Goal: Book appointment/travel/reservation

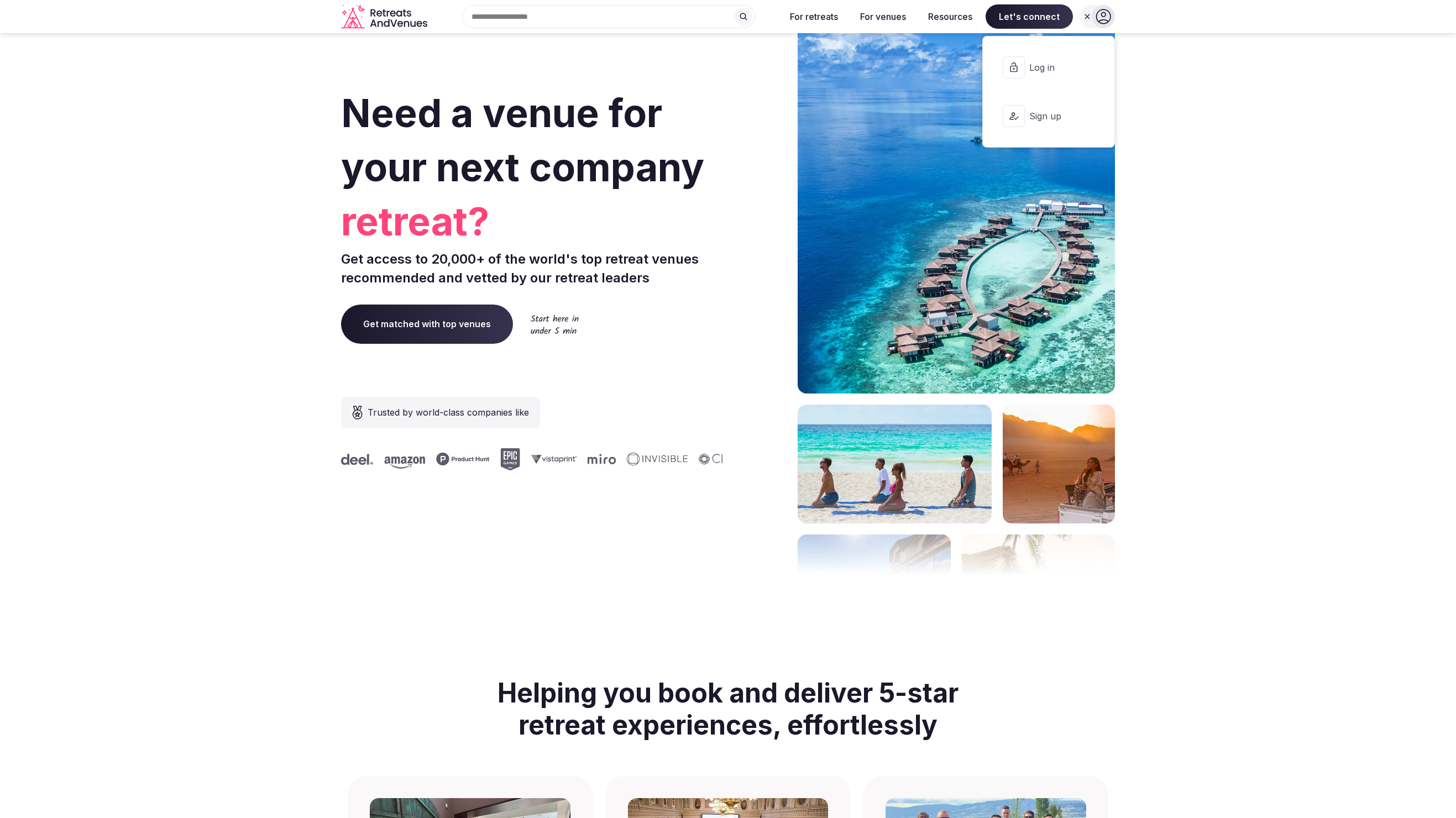
click at [1069, 61] on button "Log in" at bounding box center [1049, 66] width 114 height 44
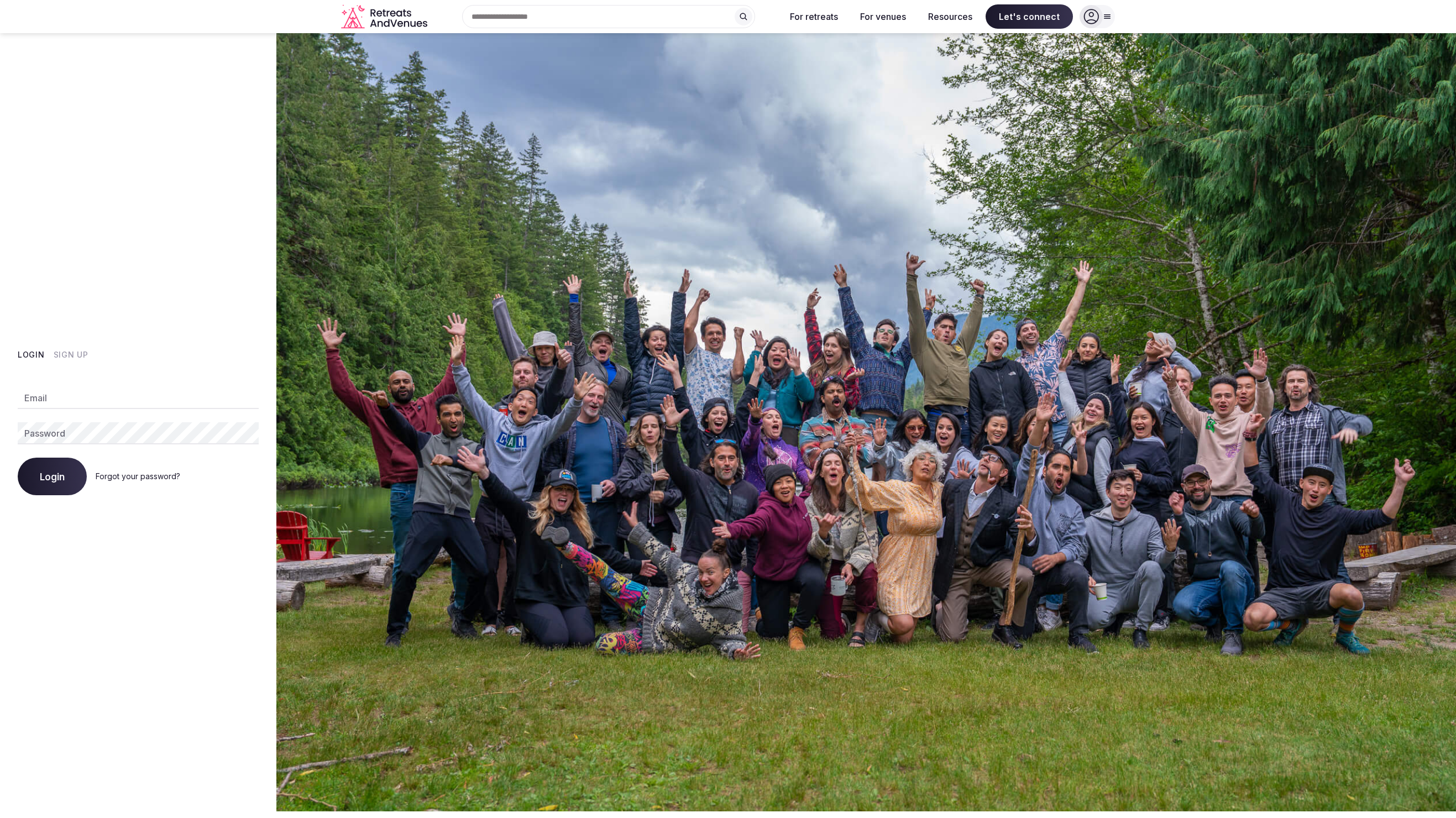
click at [203, 387] on div "Email Password Login Forgot your password?" at bounding box center [138, 434] width 241 height 122
click at [161, 403] on input "Email" at bounding box center [138, 398] width 241 height 22
type input "**********"
click at [18, 458] on button "Login" at bounding box center [52, 476] width 69 height 37
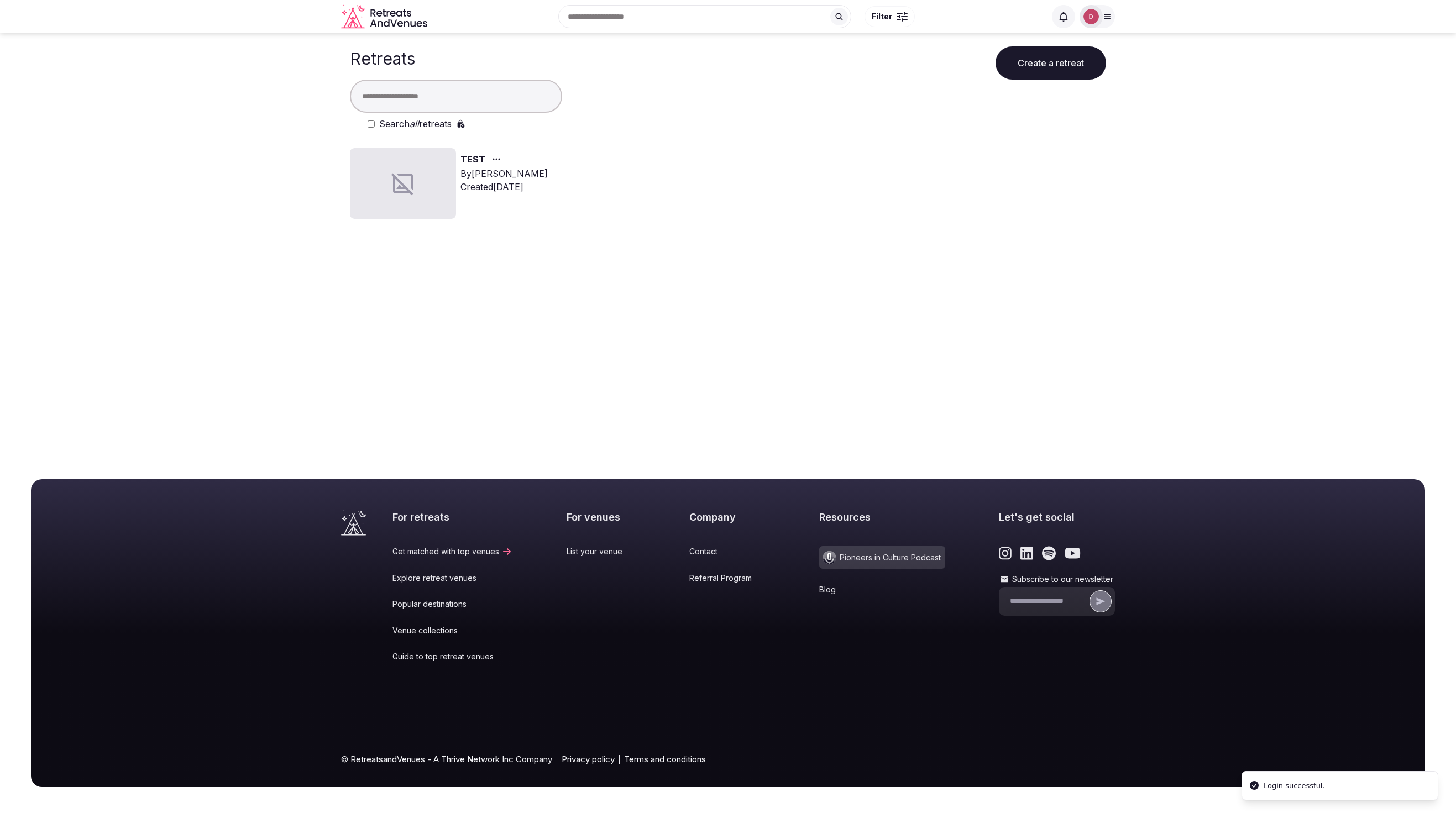
click at [1098, 18] on div at bounding box center [1091, 16] width 16 height 16
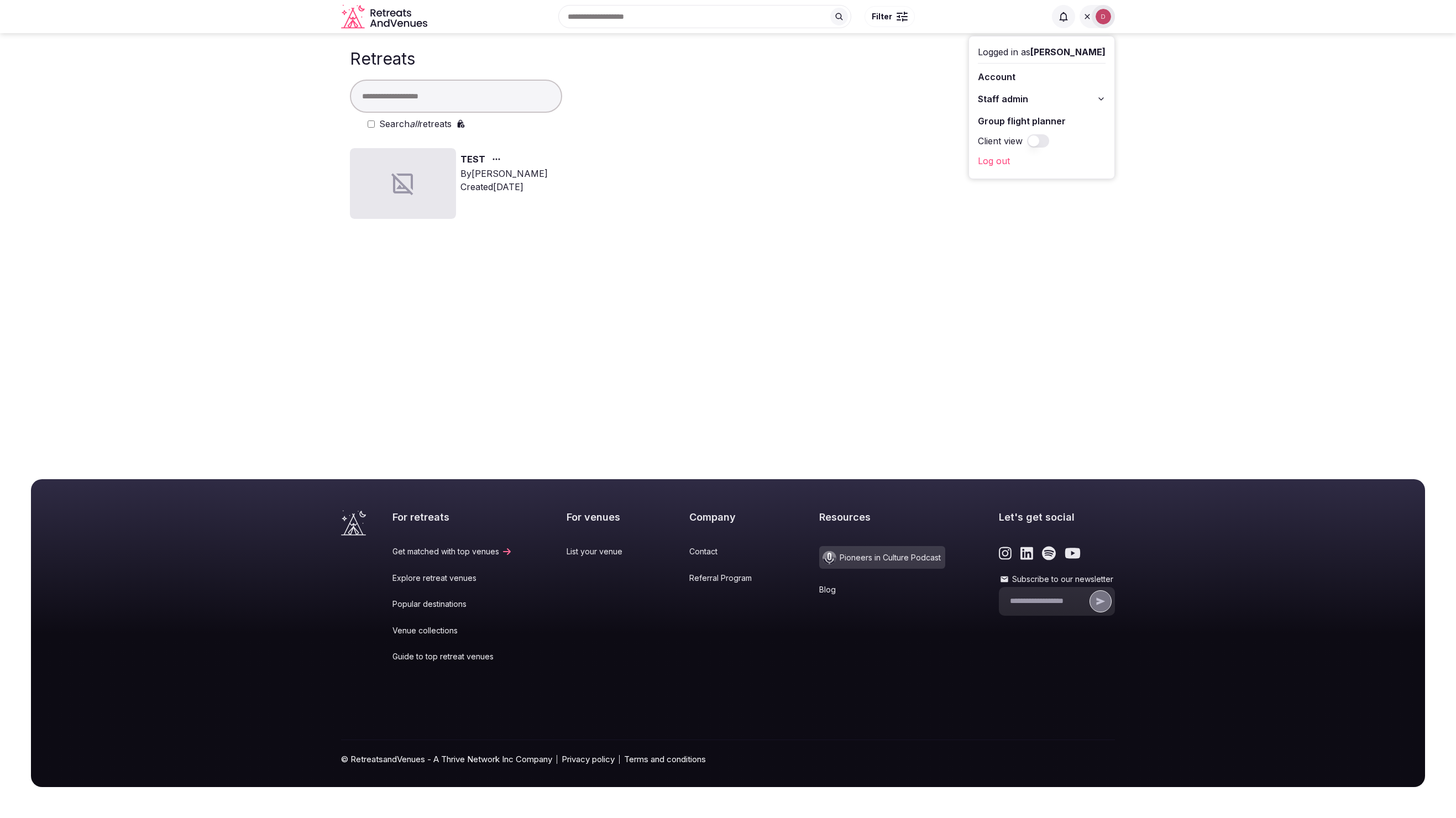
click at [1058, 114] on link "Group flight planner" at bounding box center [1041, 121] width 127 height 18
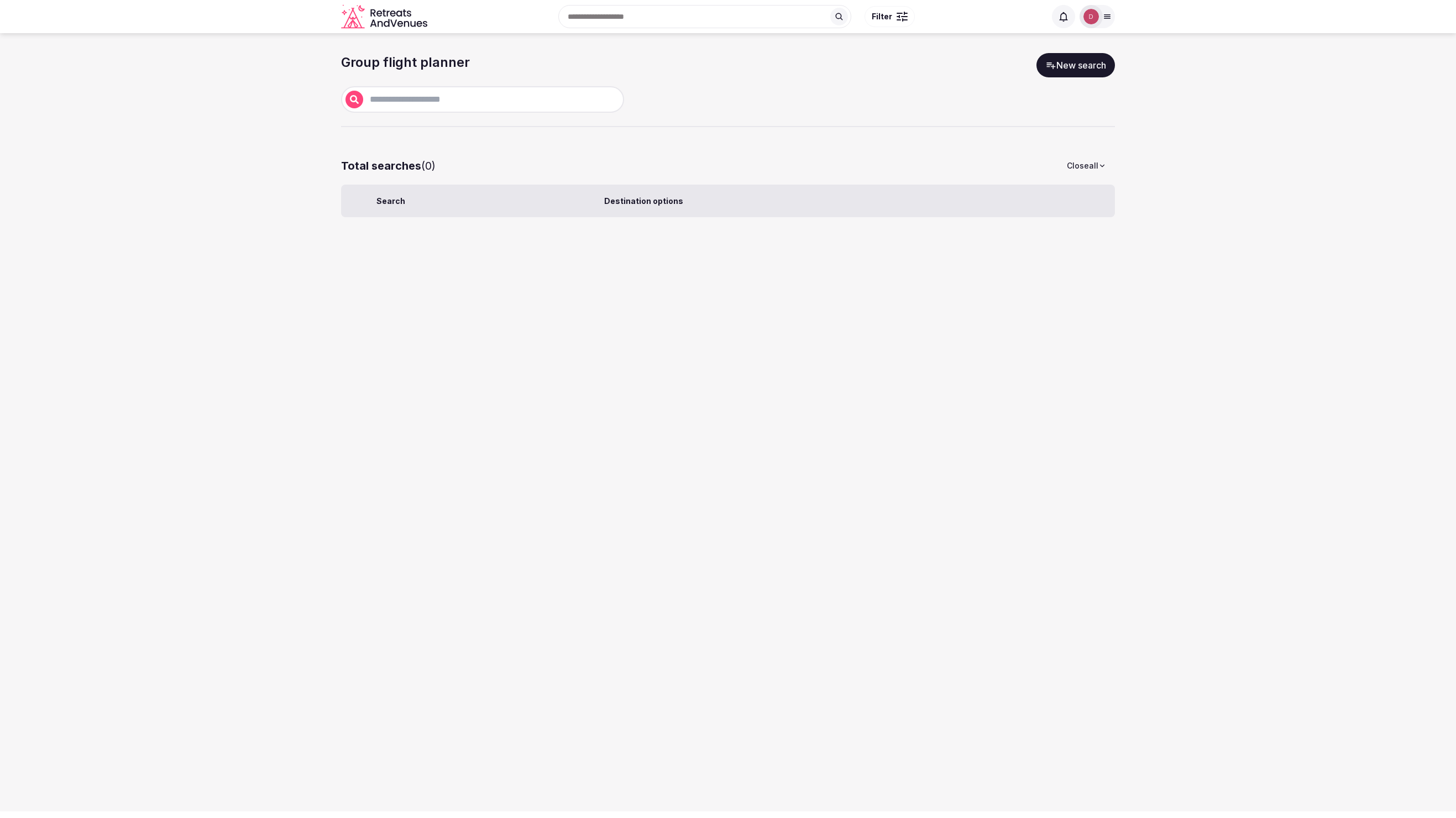
click at [541, 99] on input "text" at bounding box center [492, 99] width 257 height 13
click at [1039, 75] on div "Group flight planner New search" at bounding box center [728, 66] width 773 height 24
click at [1063, 70] on link "New search" at bounding box center [1076, 66] width 79 height 24
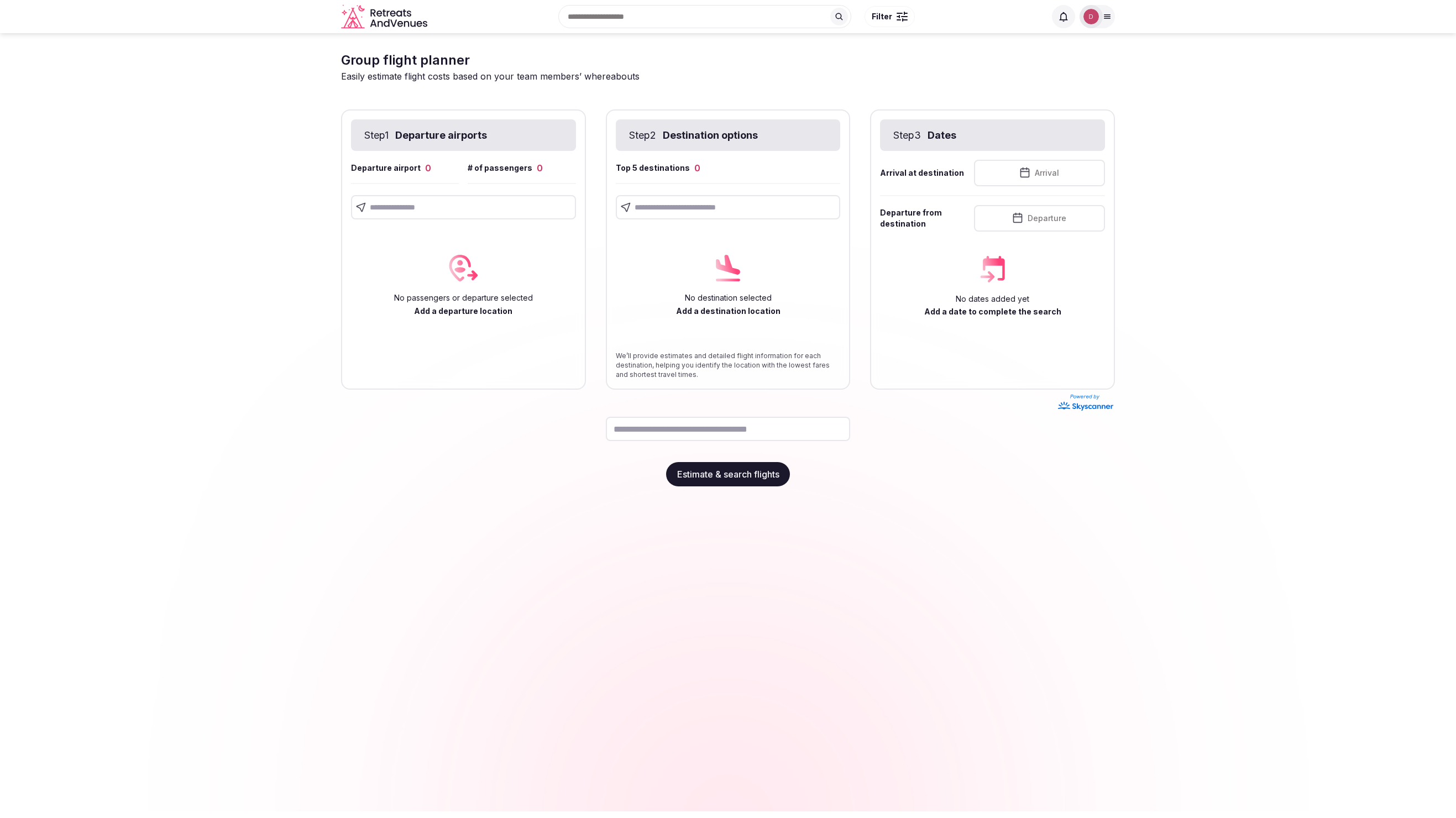
click at [477, 210] on input "text" at bounding box center [463, 207] width 225 height 24
click at [457, 196] on input "*****" at bounding box center [463, 207] width 225 height 24
click at [460, 203] on input "*****" at bounding box center [463, 207] width 225 height 24
type input "*********"
click at [439, 201] on input "*********" at bounding box center [463, 207] width 225 height 24
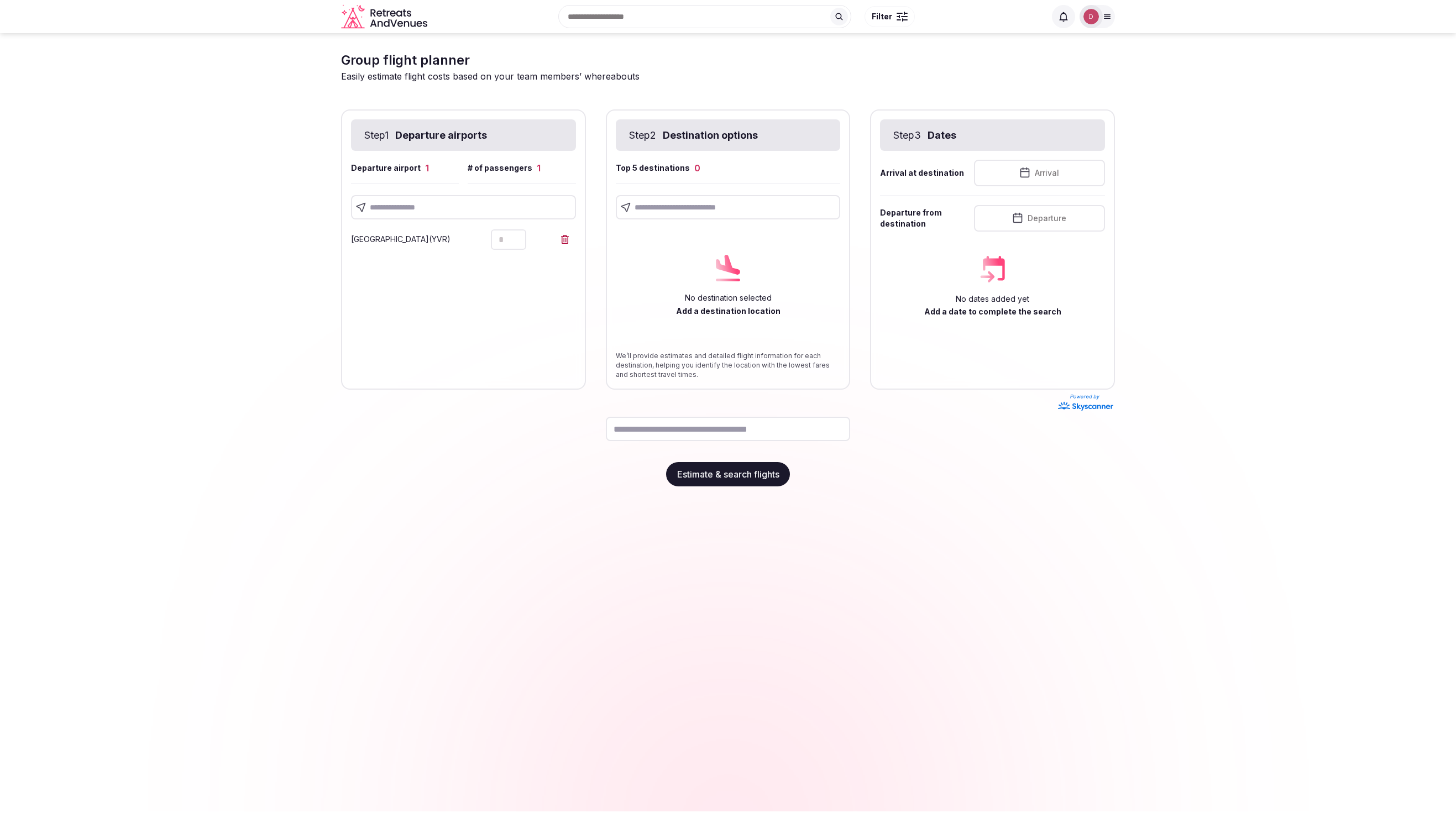
click at [717, 197] on input "text" at bounding box center [728, 207] width 225 height 24
type input "*"
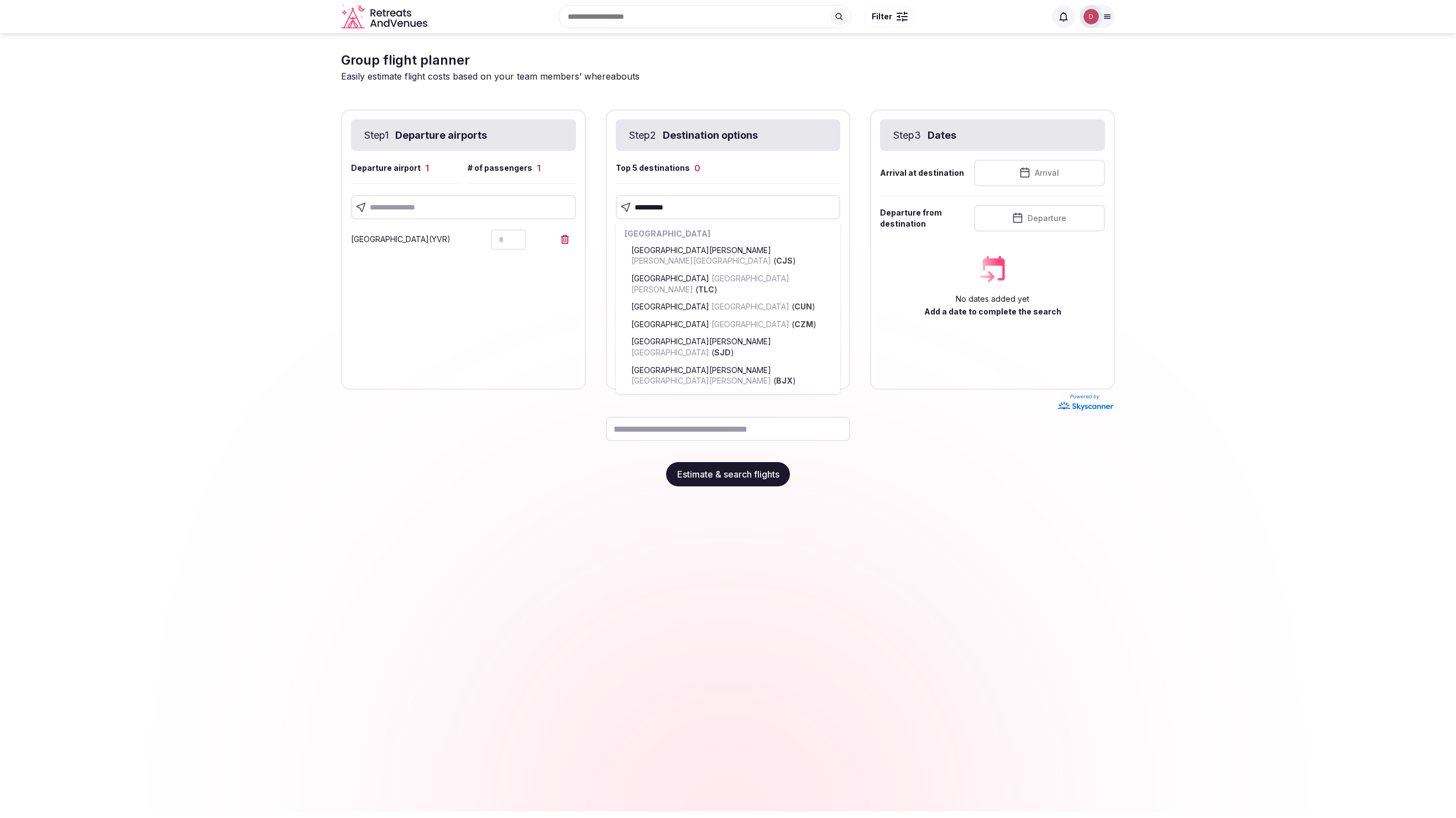
type input "**********"
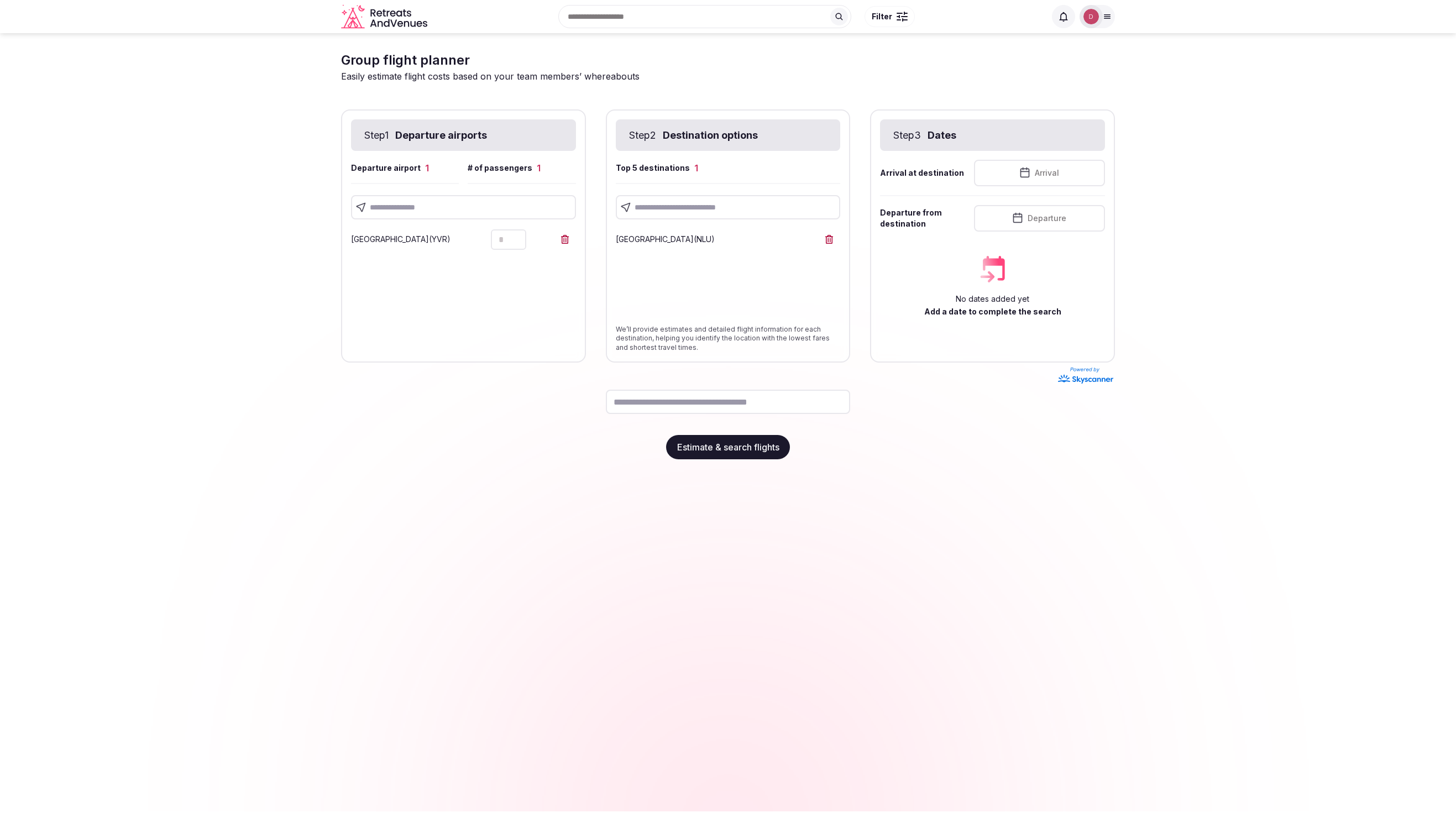
click at [1051, 176] on span "Arrival" at bounding box center [1047, 173] width 24 height 11
click at [1124, 201] on icon "Go to the Next Month" at bounding box center [1121, 200] width 13 height 13
click at [1115, 201] on icon "Go to the Next Month" at bounding box center [1121, 200] width 13 height 13
click at [1051, 264] on button "3" at bounding box center [1053, 262] width 16 height 16
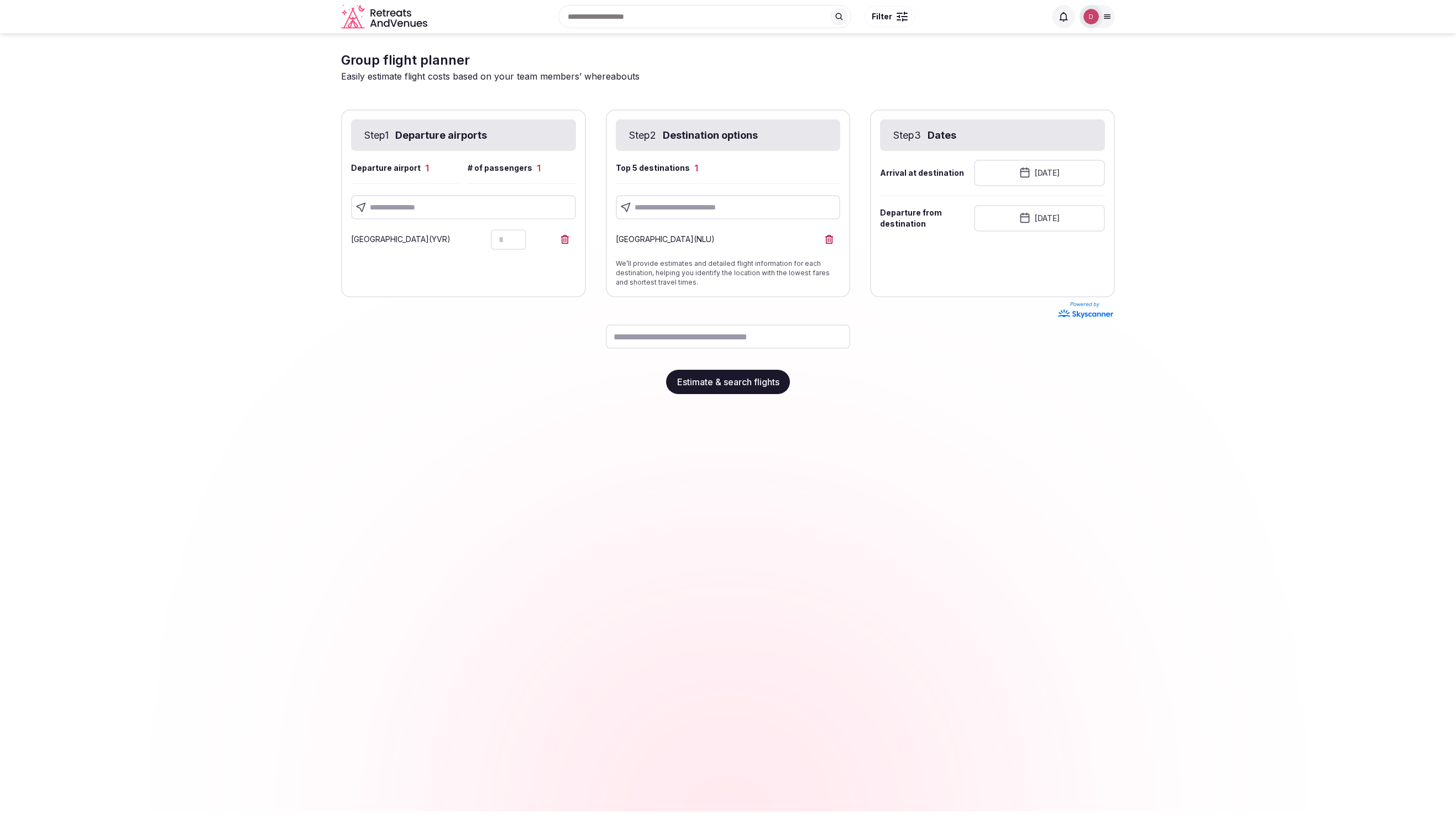
click at [1038, 223] on button "[DATE]" at bounding box center [1039, 218] width 131 height 26
click at [1019, 326] on button "8" at bounding box center [1017, 326] width 16 height 16
click at [776, 384] on button "Estimate & search flights" at bounding box center [728, 382] width 124 height 24
click at [769, 337] on input "text" at bounding box center [728, 337] width 245 height 24
type input "*"
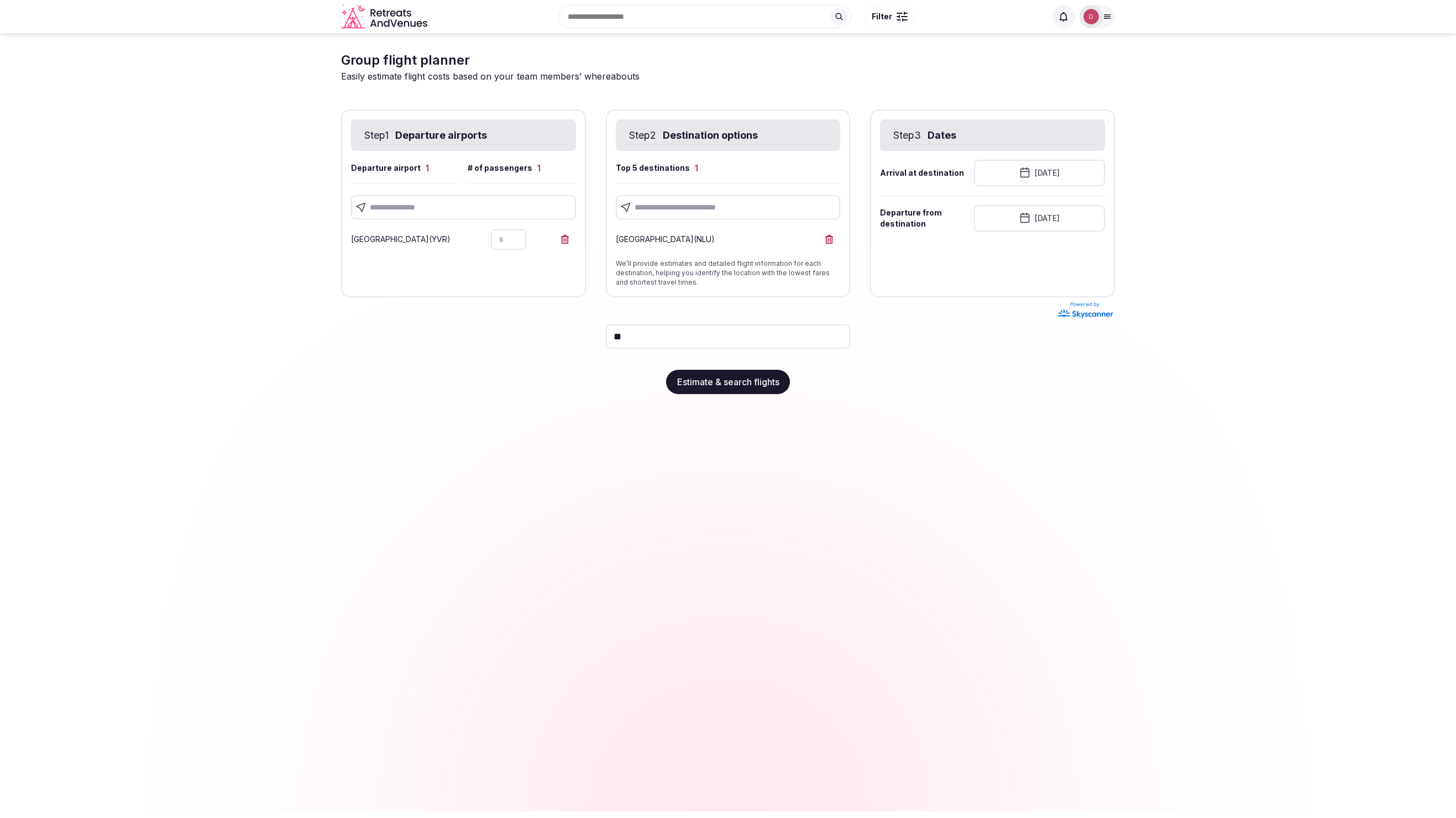
type input "*"
type input "**********"
click at [763, 390] on button "Estimate & search flights" at bounding box center [728, 382] width 124 height 24
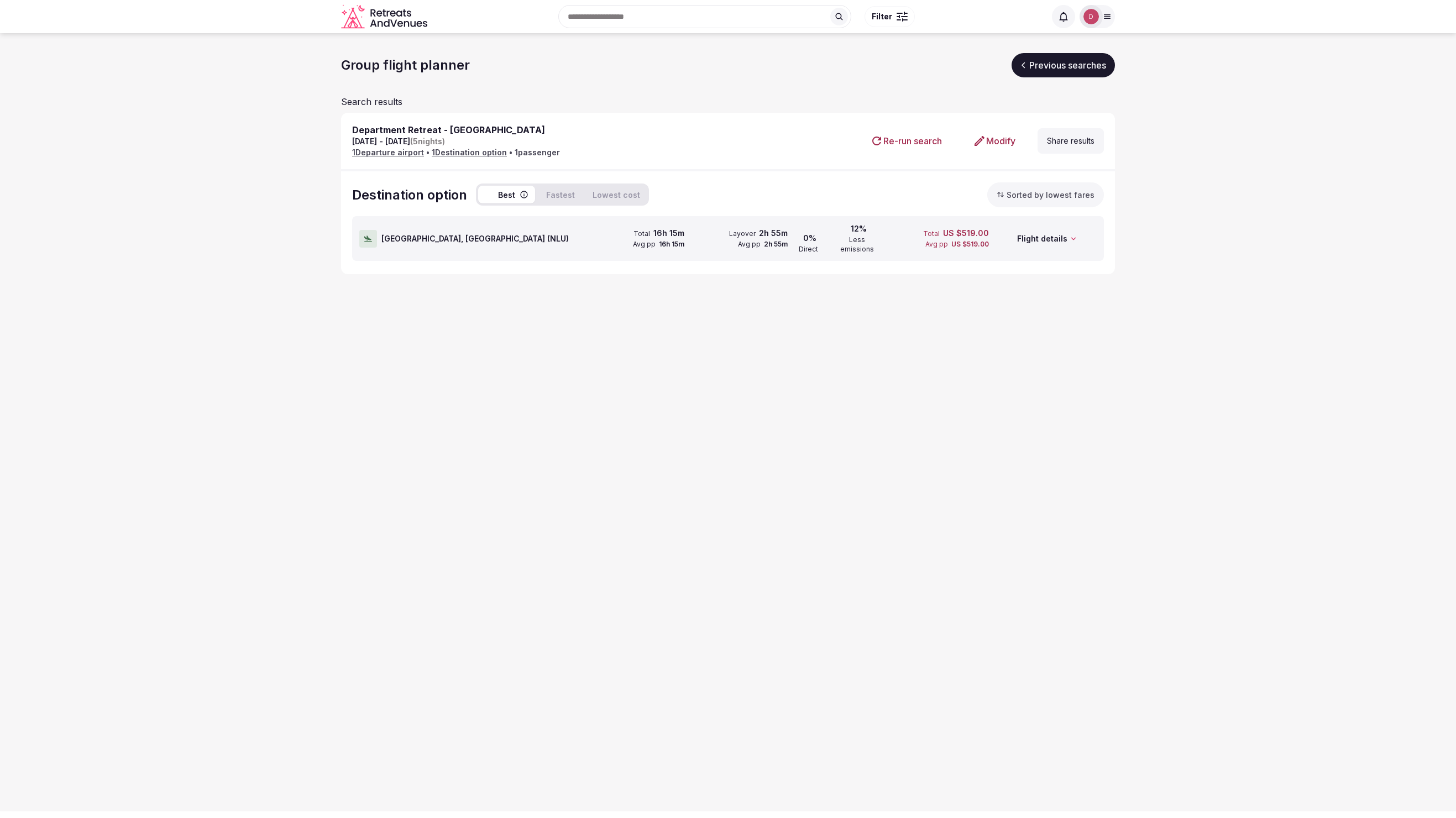
click at [884, 252] on div "[GEOGRAPHIC_DATA], [GEOGRAPHIC_DATA] ( NLU ) Total 16h 15m Avg pp 16h 15m Layov…" at bounding box center [728, 240] width 752 height 47
click at [852, 234] on div "12% Less emissions" at bounding box center [858, 238] width 53 height 44
click at [1045, 308] on button "View & book" at bounding box center [1055, 314] width 66 height 18
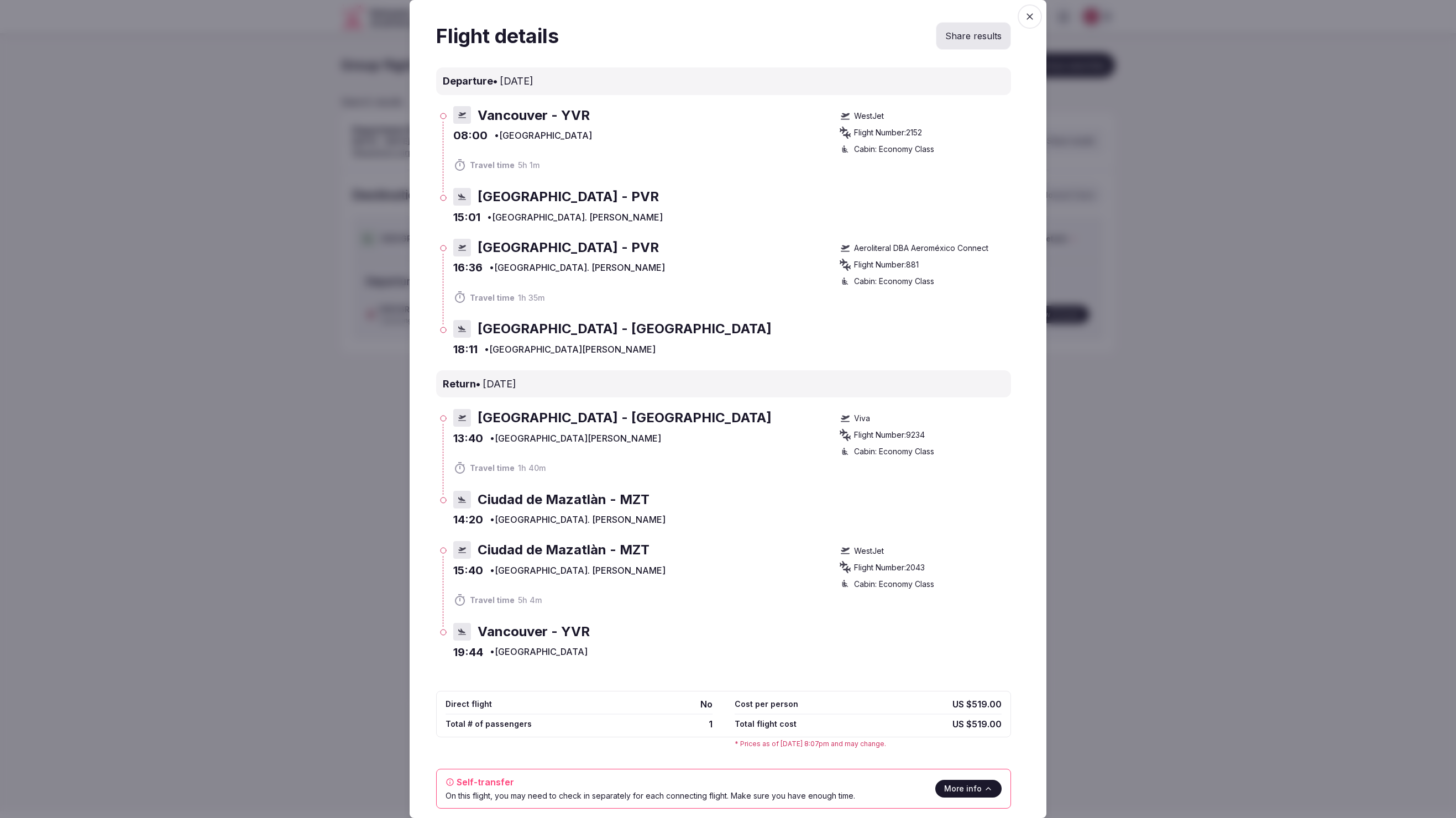
click at [1036, 26] on span "button" at bounding box center [1030, 17] width 24 height 24
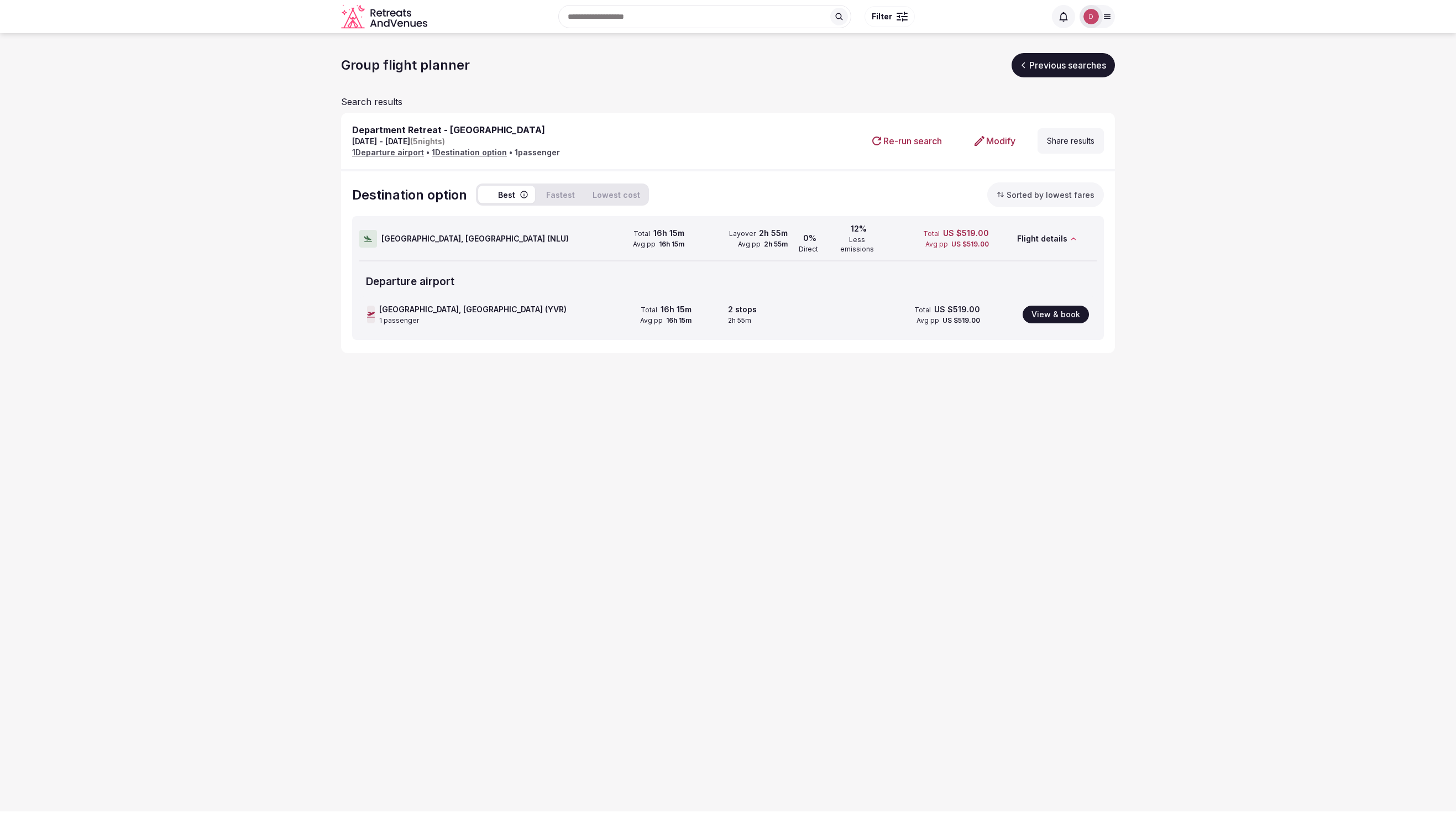
drag, startPoint x: 1070, startPoint y: 138, endPoint x: 961, endPoint y: 170, distance: 113.6
click at [962, 171] on div "Department Retreat - [GEOGRAPHIC_DATA] [DATE] - [DATE] ( 5 nights) 1 Departure …" at bounding box center [728, 232] width 773 height 241
click at [571, 191] on button "Fastest" at bounding box center [560, 194] width 42 height 18
click at [607, 192] on button "Lowest cost" at bounding box center [616, 194] width 61 height 18
click at [524, 185] on button "Best" at bounding box center [507, 194] width 57 height 18
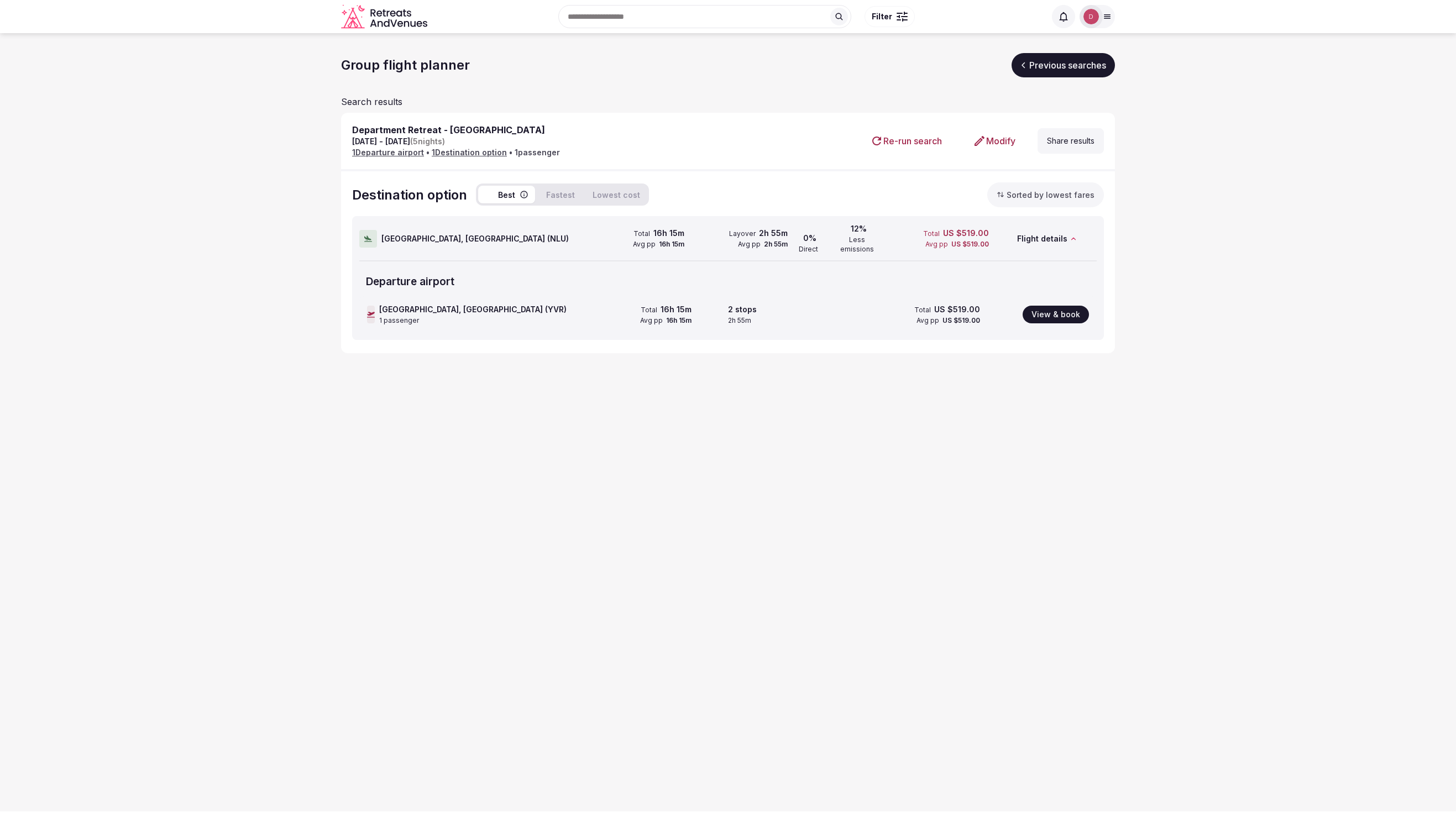
click at [1002, 136] on link "Modify" at bounding box center [993, 140] width 60 height 26
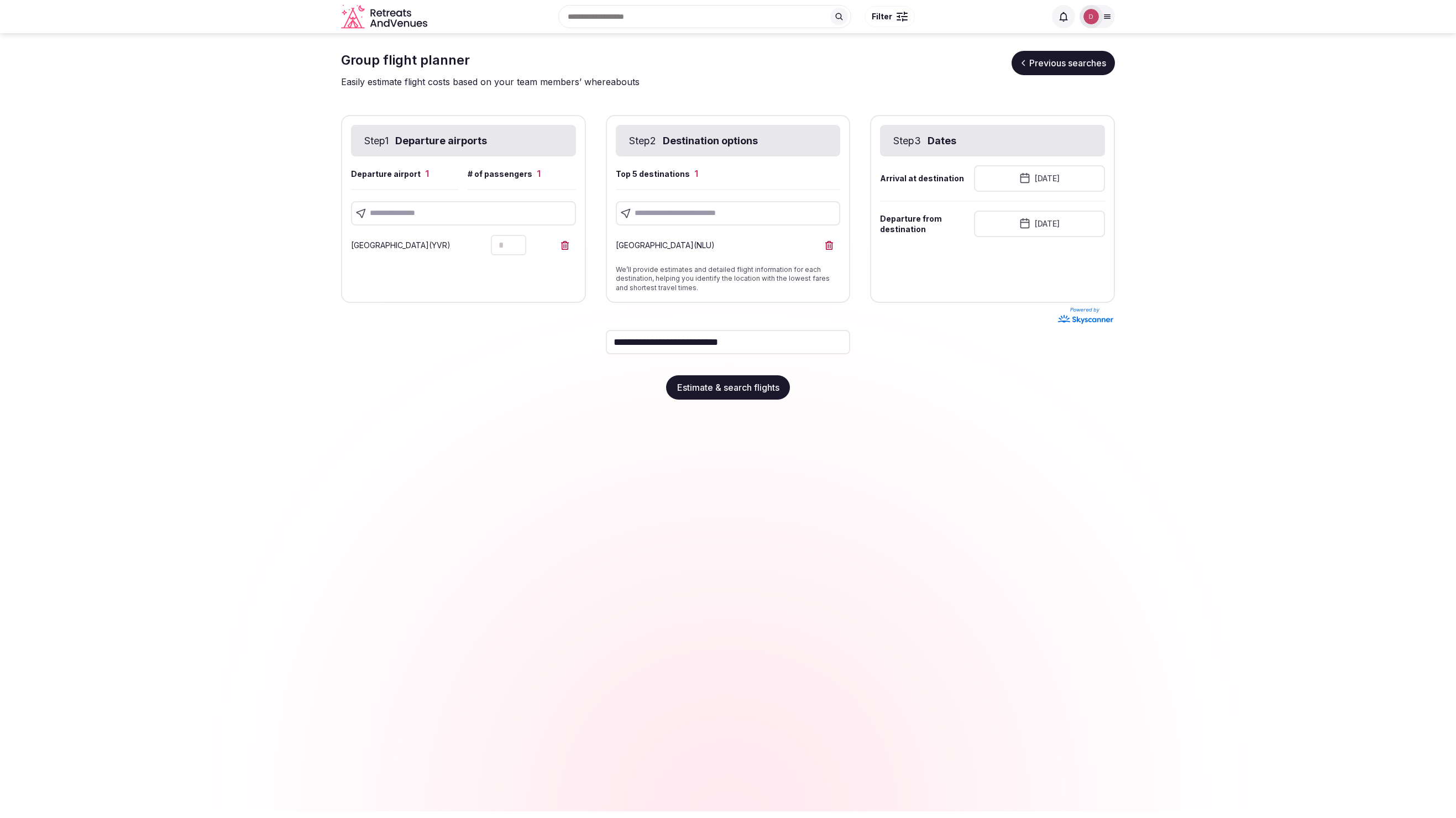
click at [531, 175] on div "# of passengers 1" at bounding box center [521, 179] width 108 height 22
click at [537, 176] on div "# of passengers 1" at bounding box center [521, 179] width 108 height 22
click at [537, 174] on div "1" at bounding box center [538, 173] width 4 height 12
click at [538, 175] on div "# of passengers 1" at bounding box center [521, 179] width 108 height 22
click at [519, 236] on icon "Increment" at bounding box center [517, 239] width 8 height 8
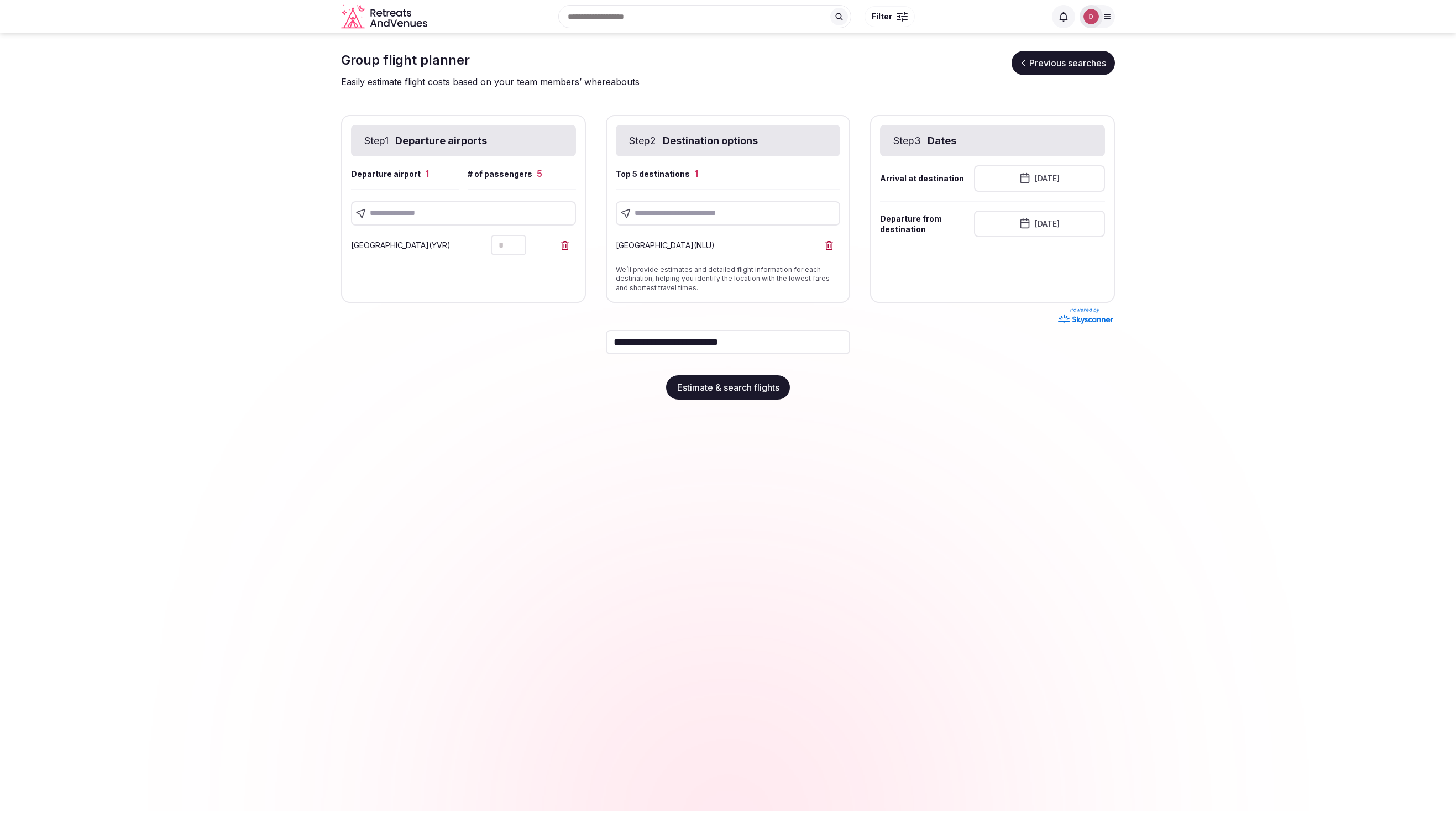
click at [519, 236] on icon "Increment" at bounding box center [517, 239] width 8 height 8
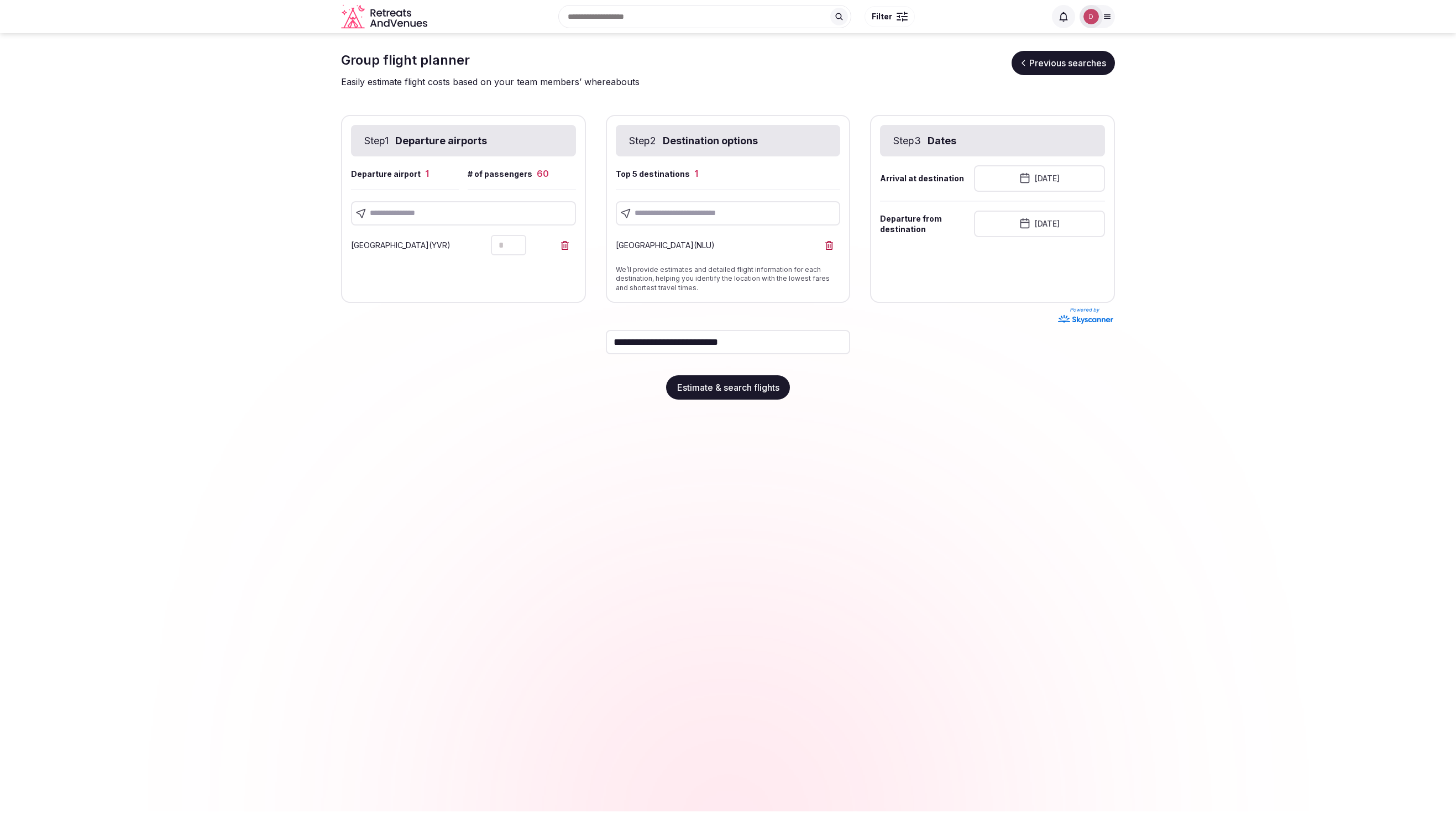
click at [519, 236] on icon "Increment" at bounding box center [517, 239] width 8 height 8
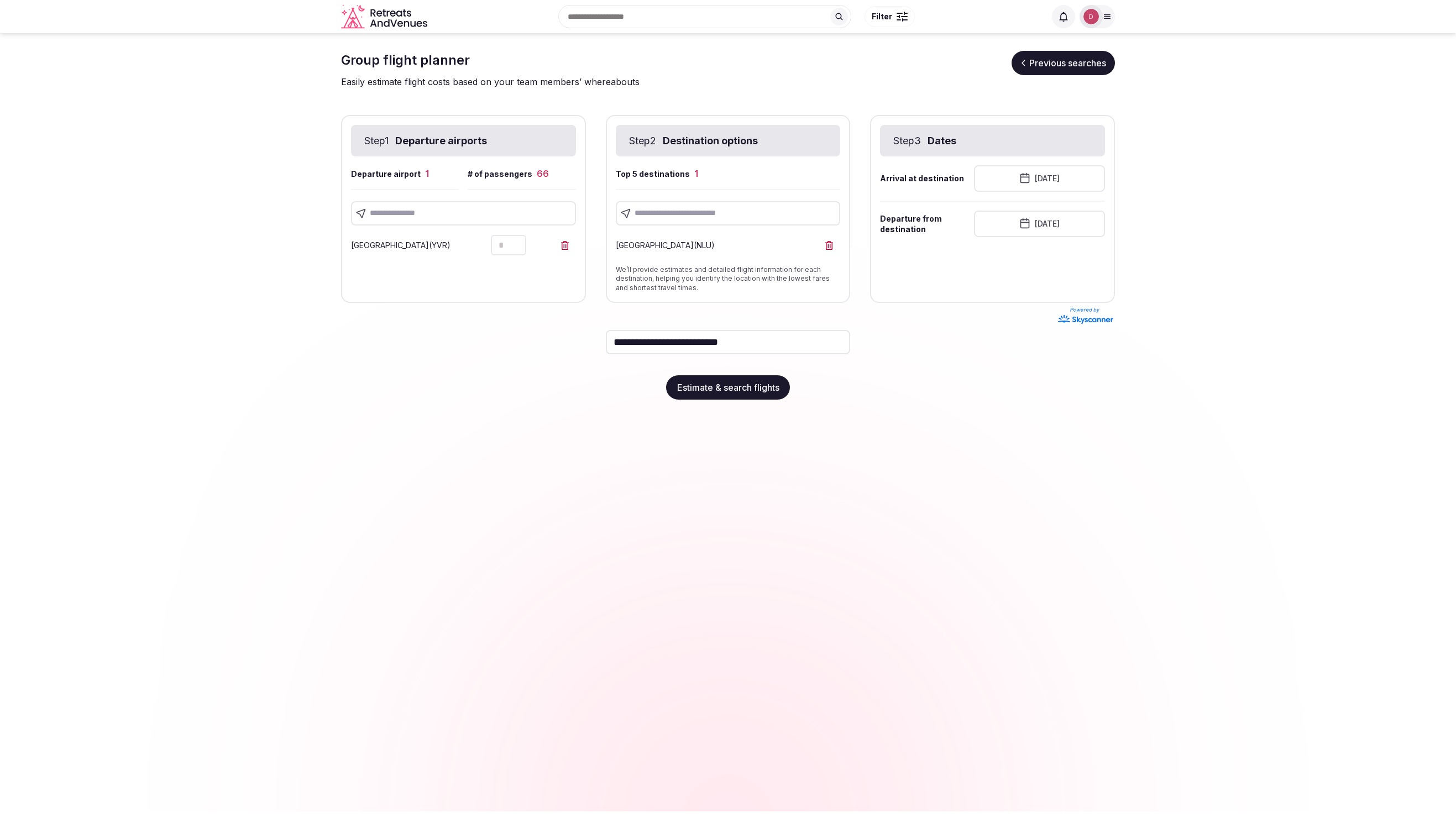
click at [519, 236] on icon "Increment" at bounding box center [517, 239] width 8 height 8
click at [519, 237] on icon "Increment" at bounding box center [517, 239] width 8 height 8
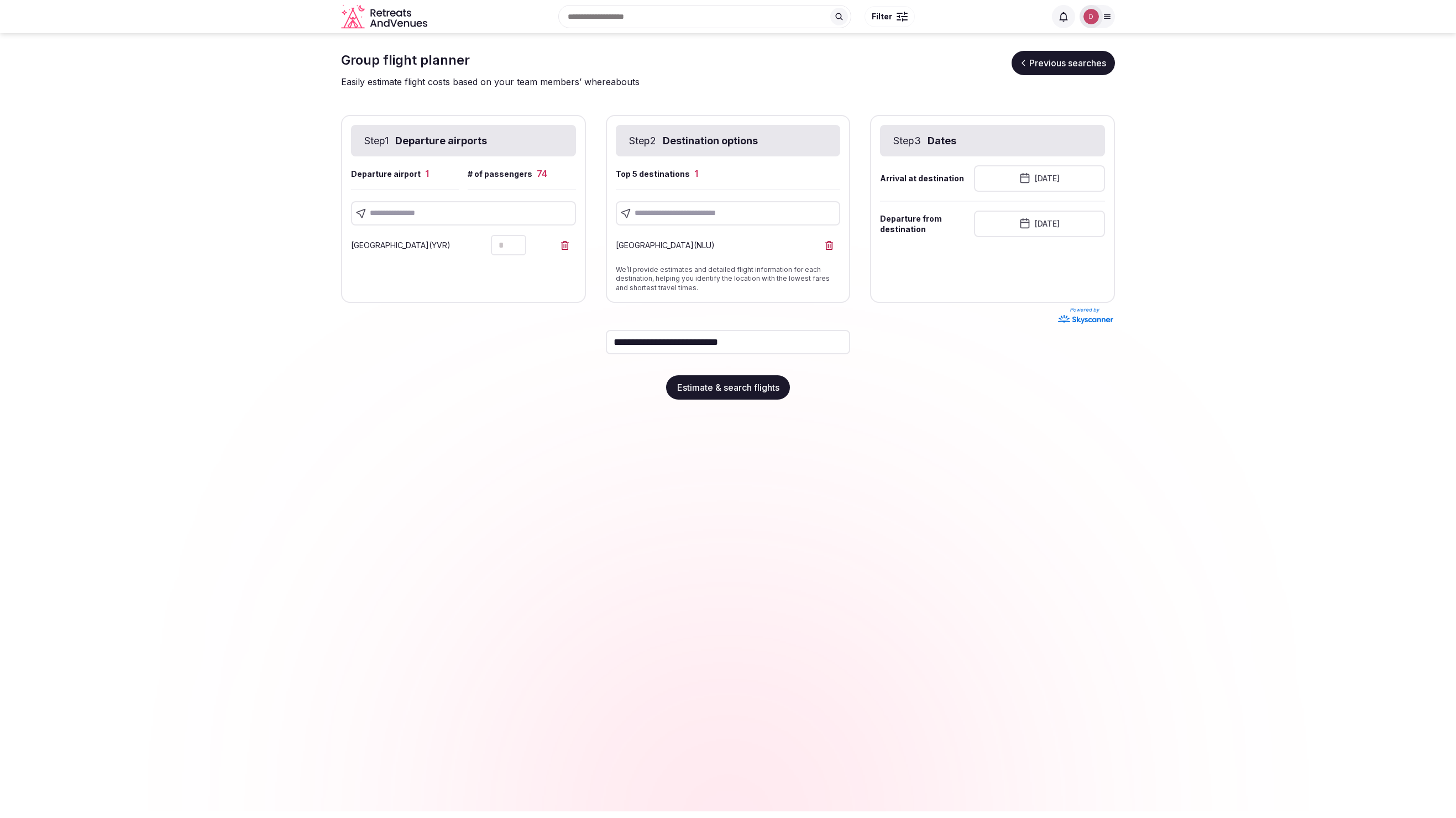
type input "**"
click at [699, 392] on button "Estimate & search flights" at bounding box center [728, 387] width 124 height 24
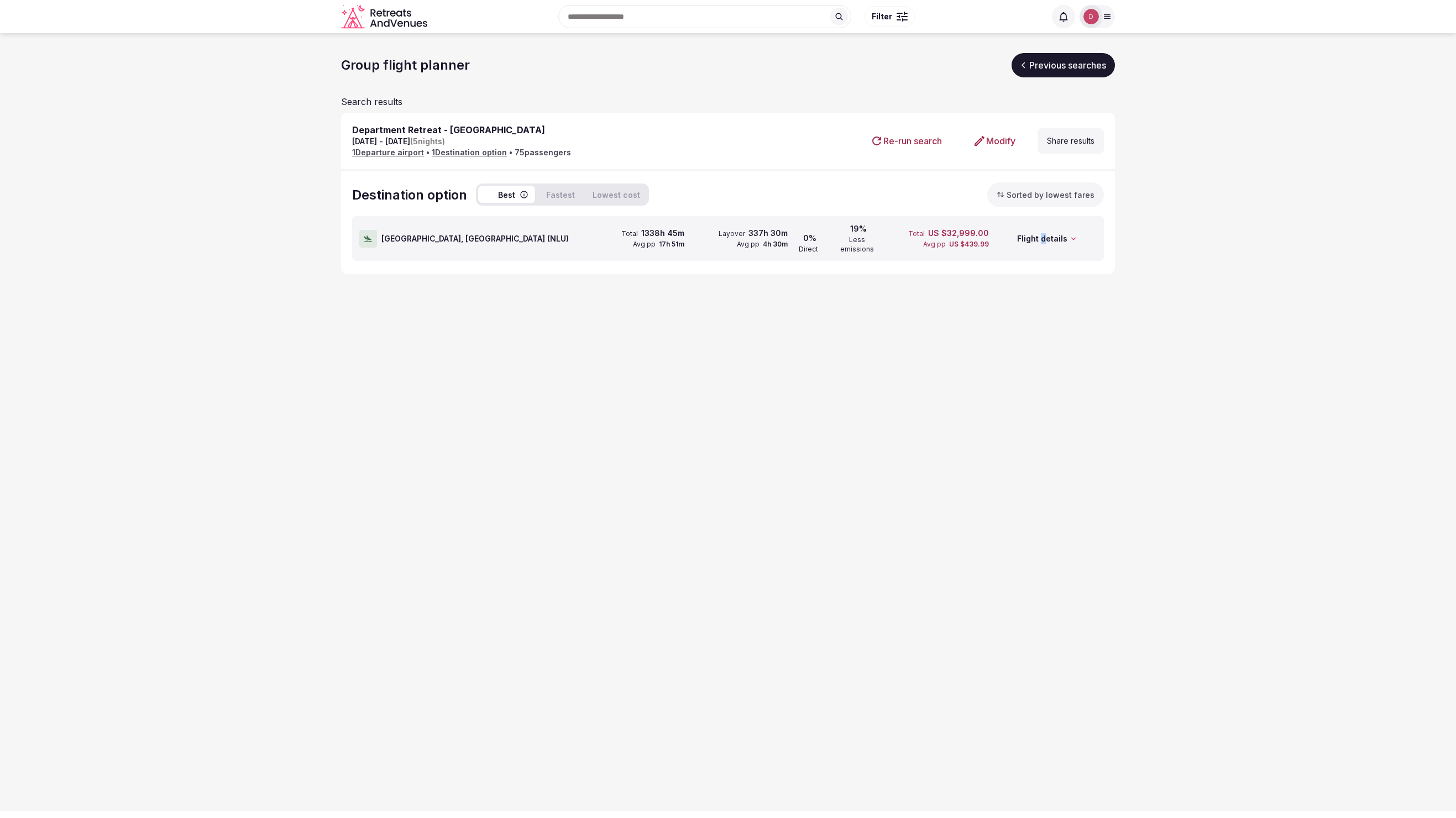
click at [1043, 233] on div "Flight details" at bounding box center [1045, 238] width 103 height 44
click at [1056, 305] on button "View & book" at bounding box center [1055, 314] width 66 height 18
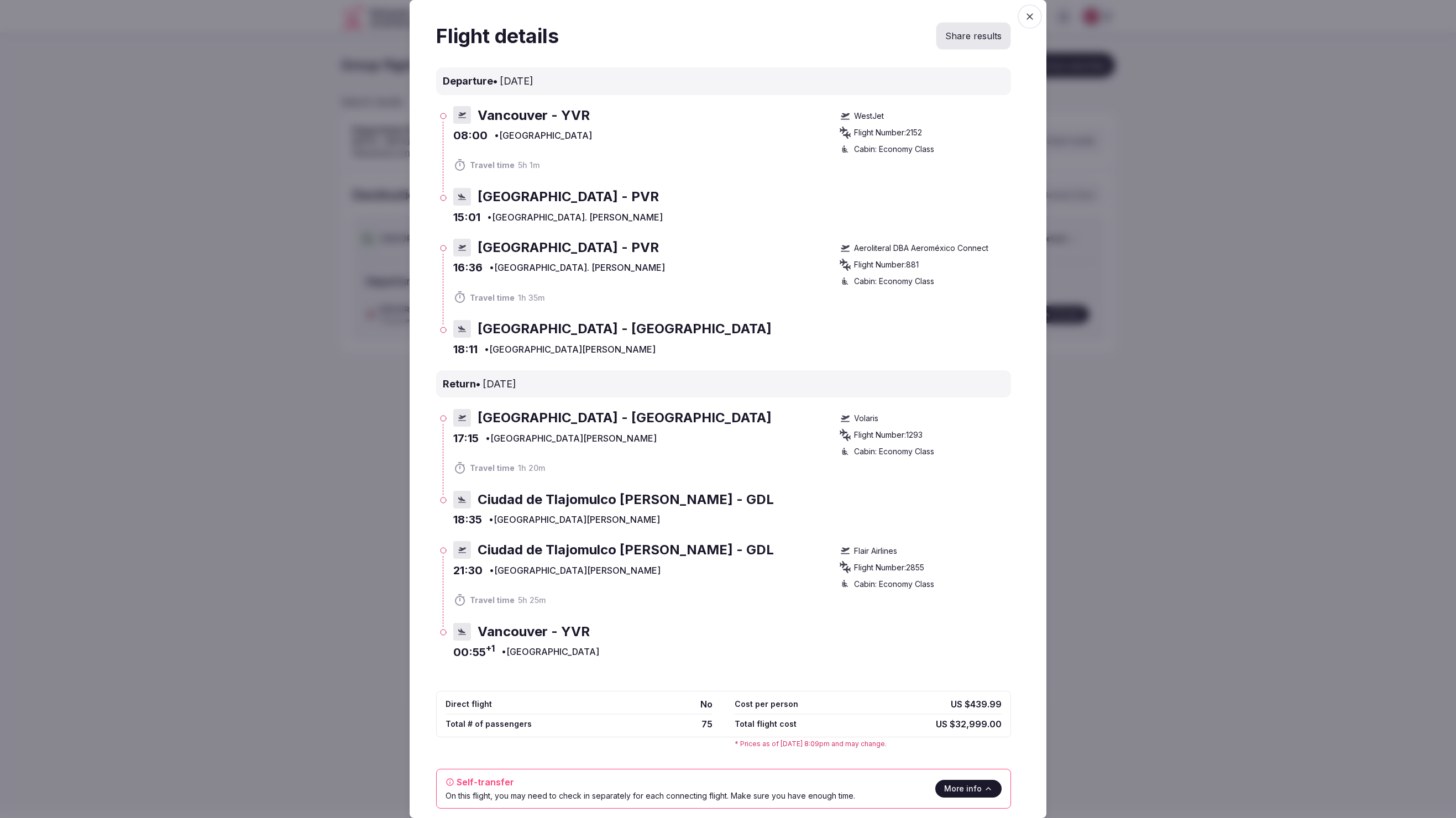
click at [1027, 21] on icon "button" at bounding box center [1030, 17] width 11 height 11
